Goal: Information Seeking & Learning: Learn about a topic

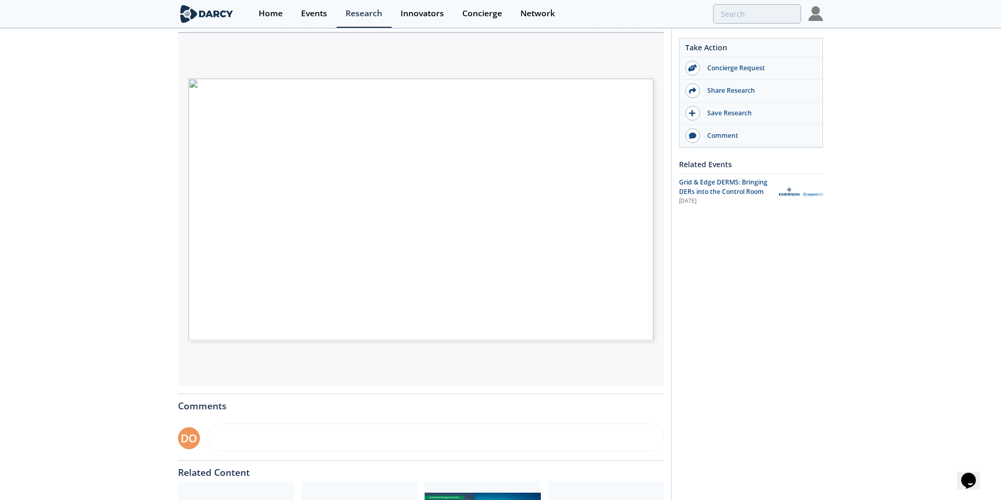
scroll to position [146, 0]
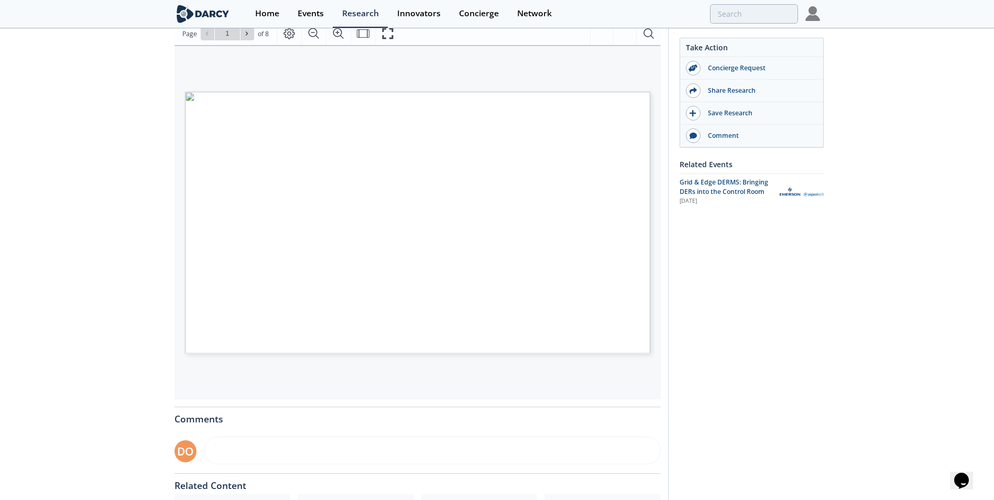
drag, startPoint x: 371, startPoint y: 207, endPoint x: 772, endPoint y: 254, distance: 403.9
click at [772, 254] on div "Take Action Concierge Request Share Research Save Research Comment Related Even…" at bounding box center [744, 255] width 152 height 724
click at [340, 29] on icon "Zoom In" at bounding box center [342, 33] width 13 height 13
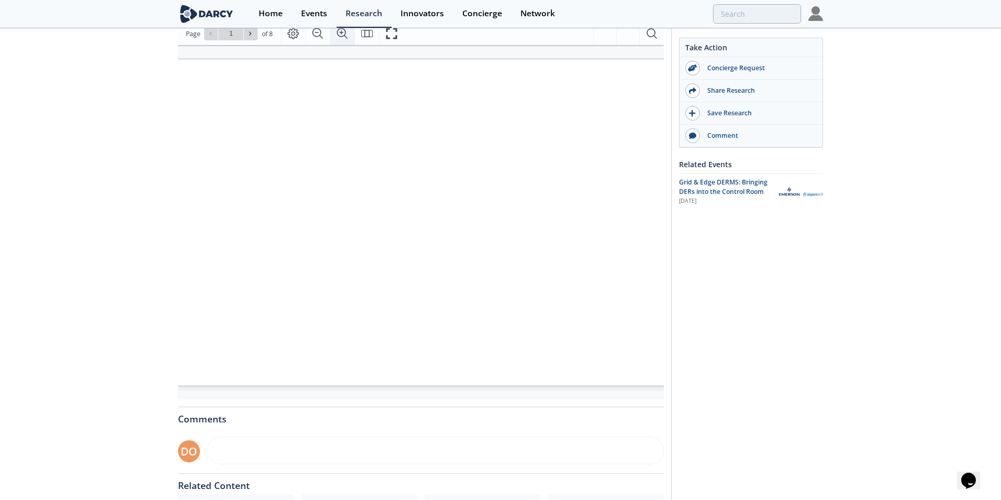
click at [340, 29] on icon "Zoom In" at bounding box center [342, 33] width 13 height 13
click at [248, 33] on icon at bounding box center [250, 33] width 6 height 6
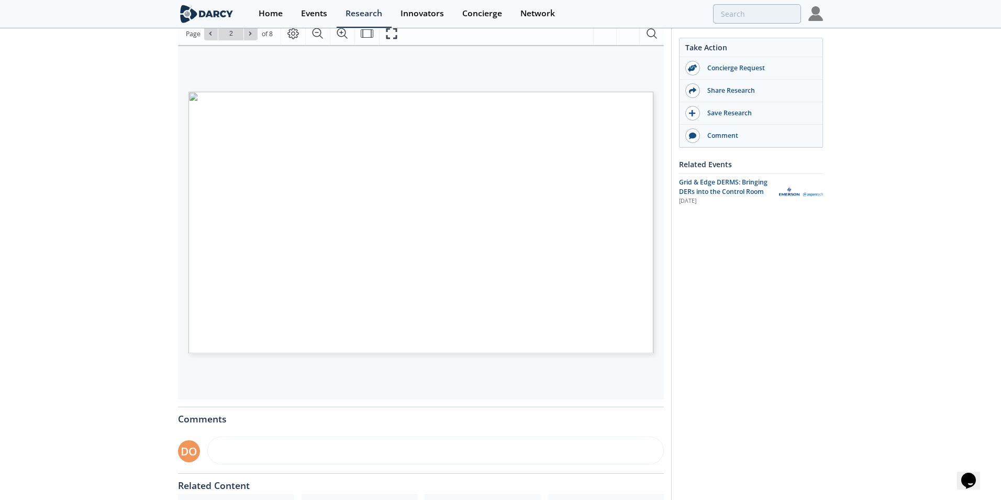
scroll to position [0, 0]
click at [390, 30] on icon "Fullscreen" at bounding box center [392, 33] width 13 height 13
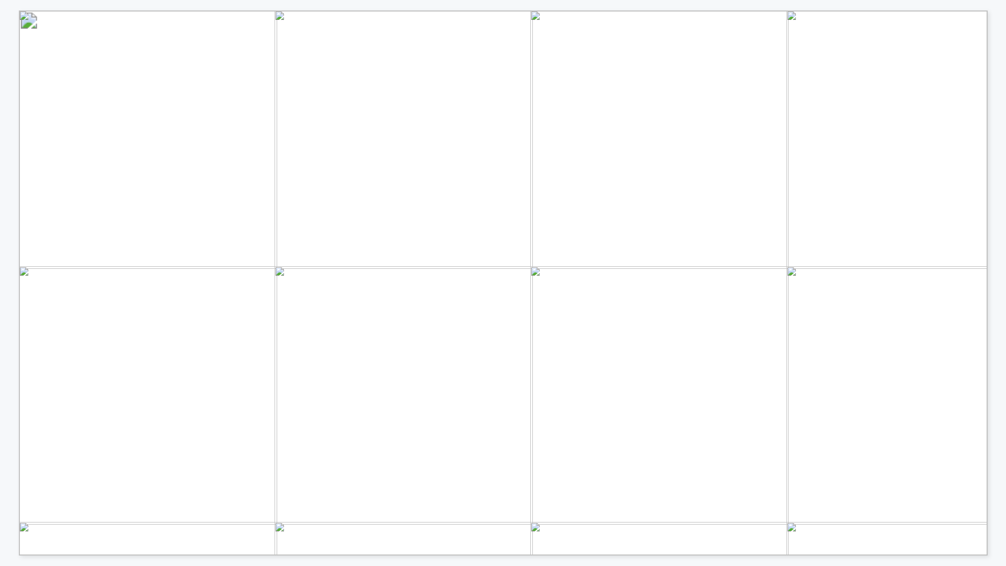
click at [902, 282] on span "Charging" at bounding box center [913, 284] width 46 height 10
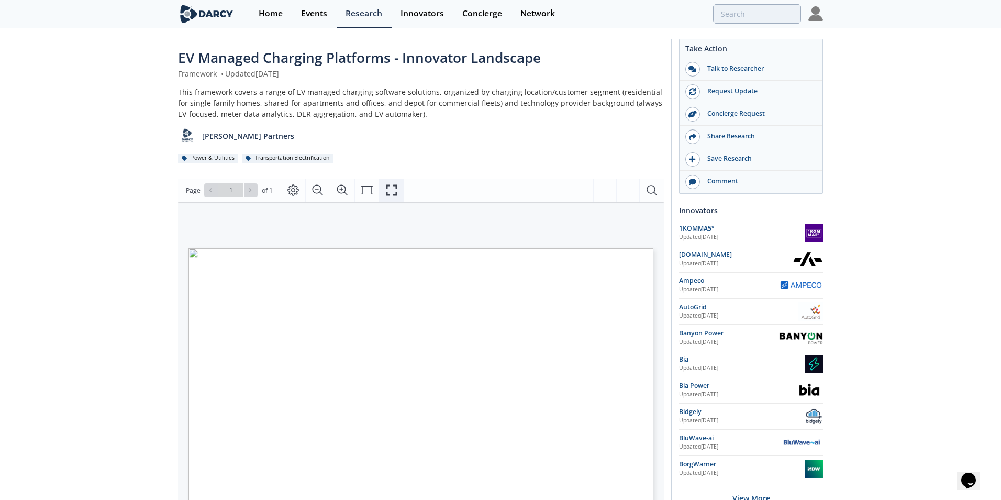
click at [390, 190] on icon "Fullscreen" at bounding box center [392, 190] width 13 height 13
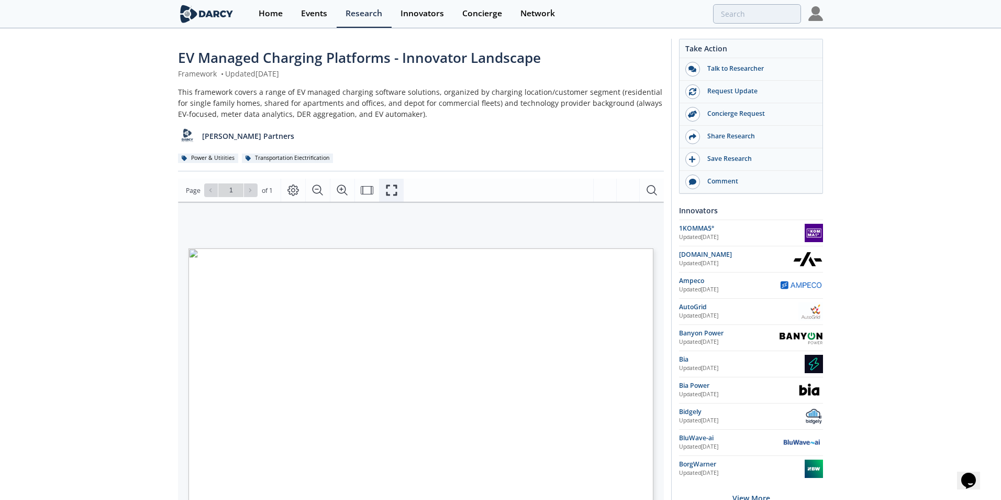
click at [384, 188] on button "Fullscreen" at bounding box center [391, 190] width 25 height 23
